Goal: Information Seeking & Learning: Learn about a topic

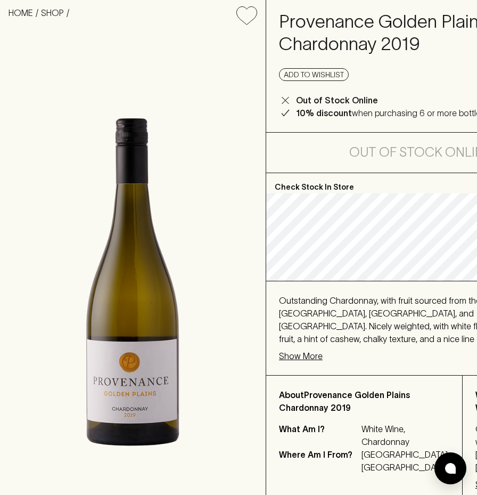
scroll to position [124, 0]
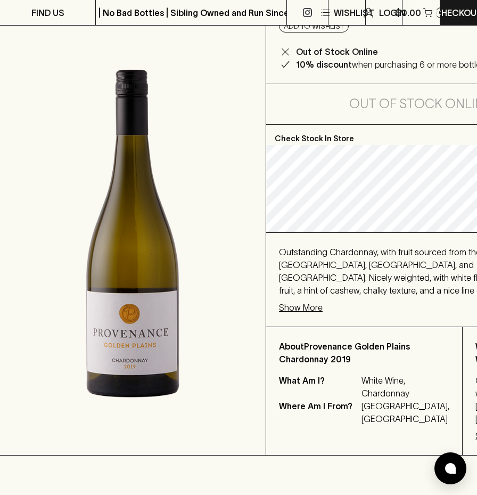
click at [317, 314] on p "Show More" at bounding box center [301, 307] width 44 height 13
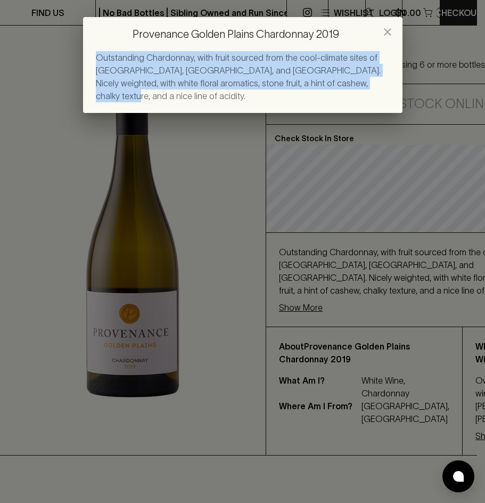
drag, startPoint x: 329, startPoint y: 84, endPoint x: 85, endPoint y: 54, distance: 246.2
click at [85, 54] on div "Outstanding Chardonnay, with fruit sourced from the cool-climate sites of [GEOG…" at bounding box center [243, 82] width 320 height 62
copy span "Outstanding Chardonnay, with fruit sourced from the cool-climate sites of [GEOG…"
click at [277, 325] on div "Provenance Golden Plains Chardonnay 2019 Outstanding Chardonnay, with fruit sou…" at bounding box center [242, 251] width 485 height 503
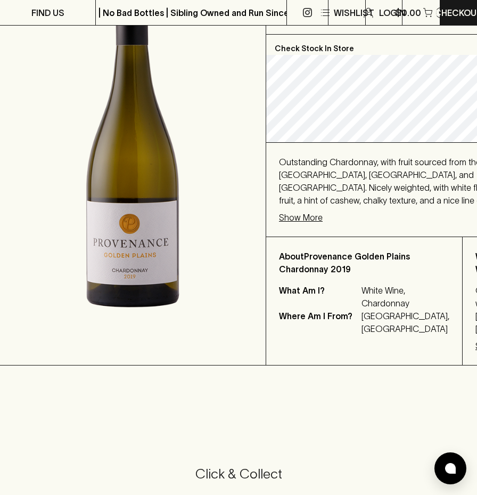
scroll to position [249, 0]
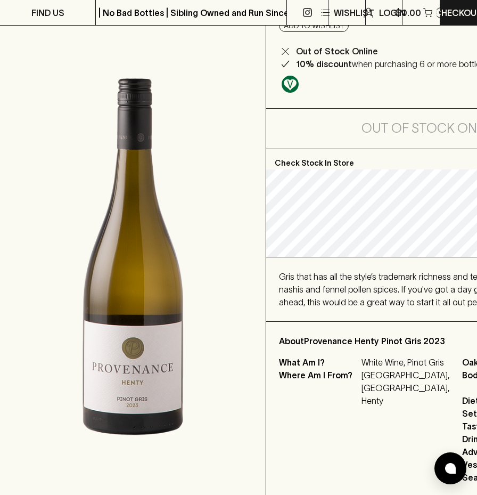
scroll to position [249, 0]
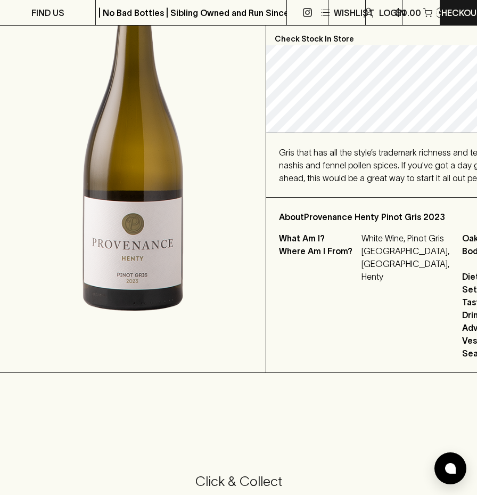
click at [374, 283] on p "Australia, Victoria, Henty" at bounding box center [406, 263] width 88 height 38
copy p "Victoria"
